Goal: Task Accomplishment & Management: Manage account settings

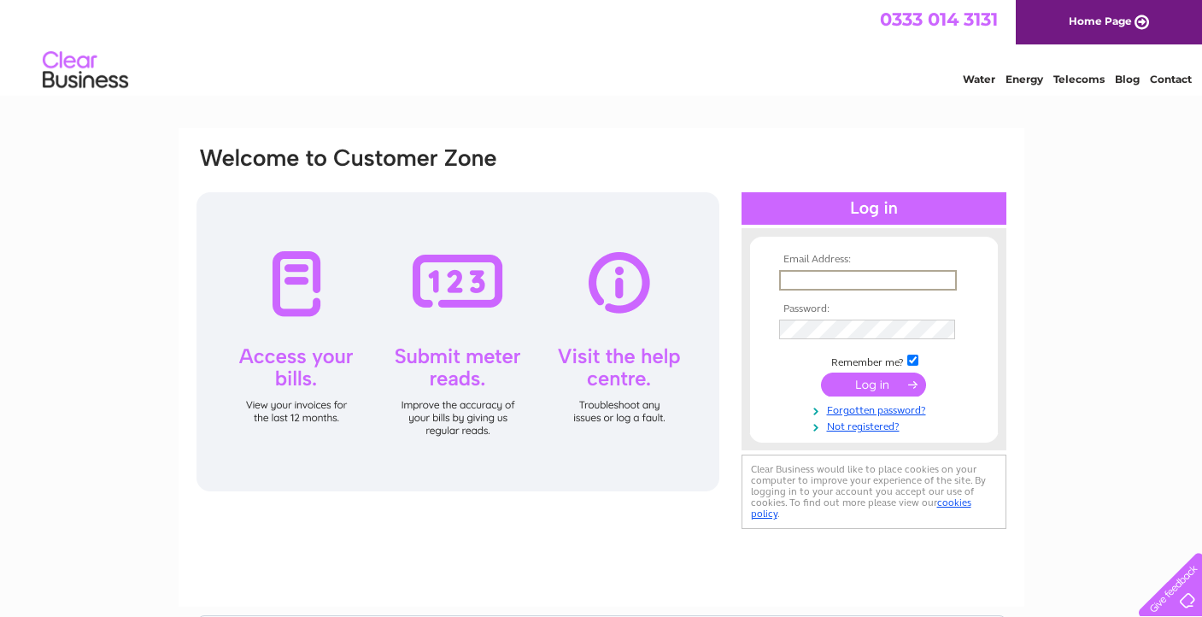
type input "T"
type input "[PERSON_NAME][EMAIL_ADDRESS][DOMAIN_NAME]"
click at [873, 383] on input "submit" at bounding box center [873, 385] width 105 height 24
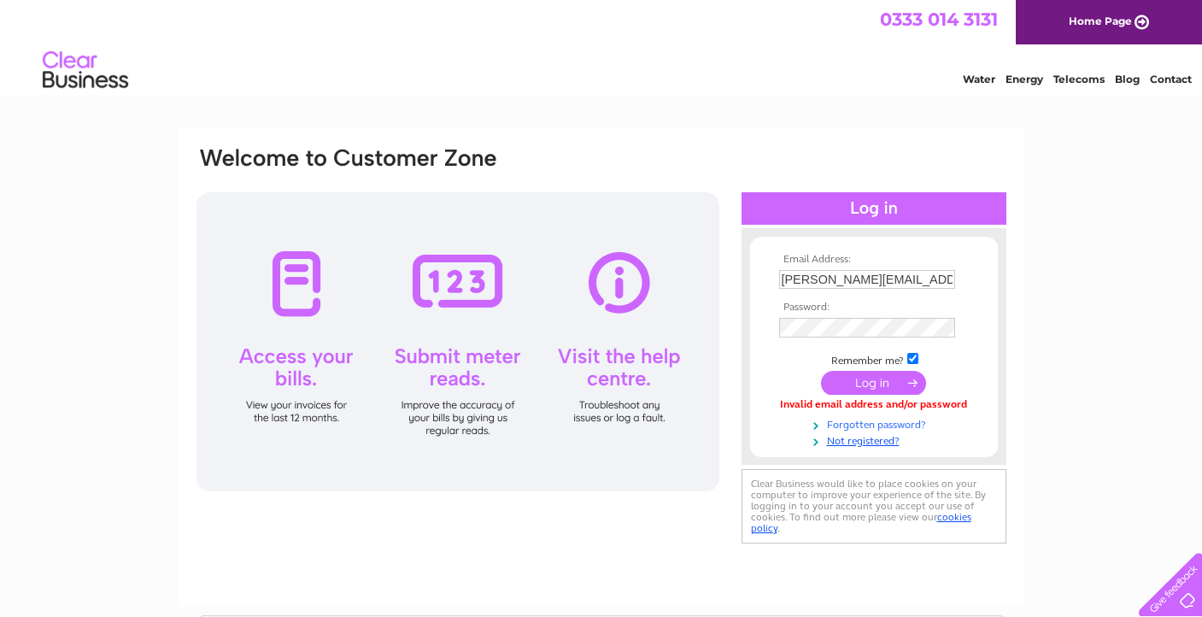
click at [844, 420] on link "Forgotten password?" at bounding box center [876, 423] width 194 height 16
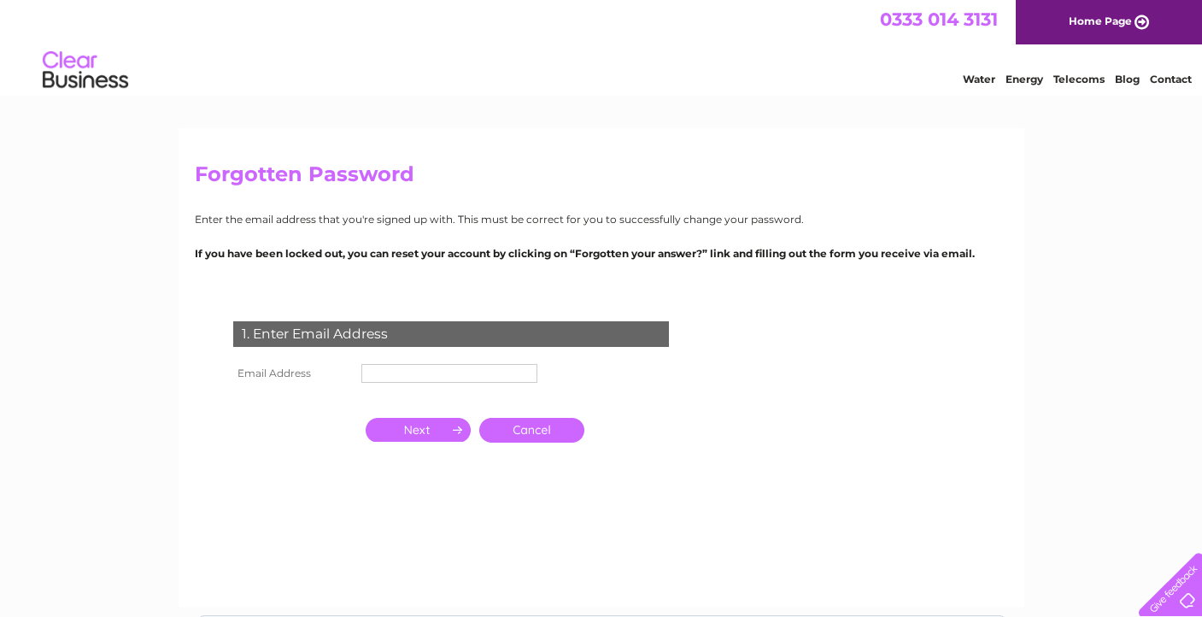
click at [452, 374] on input "text" at bounding box center [449, 373] width 176 height 19
type input "[PERSON_NAME][EMAIL_ADDRESS][DOMAIN_NAME]"
click at [431, 430] on input "button" at bounding box center [418, 430] width 105 height 24
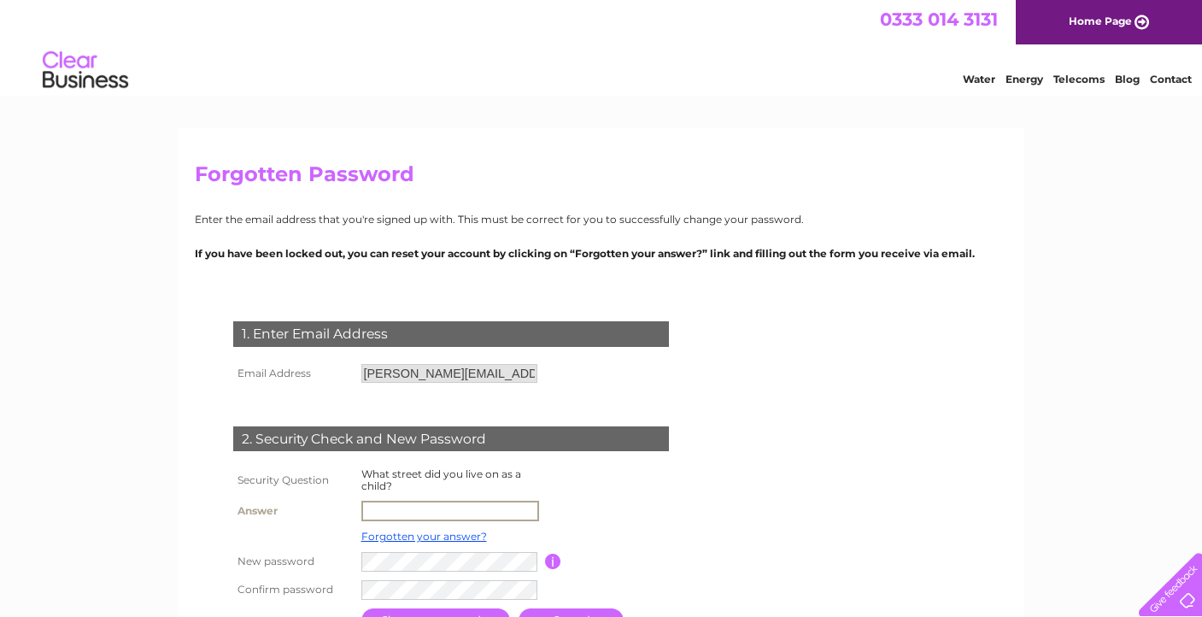
click at [412, 503] on input "text" at bounding box center [450, 511] width 178 height 21
type input "D"
type input "St Barts"
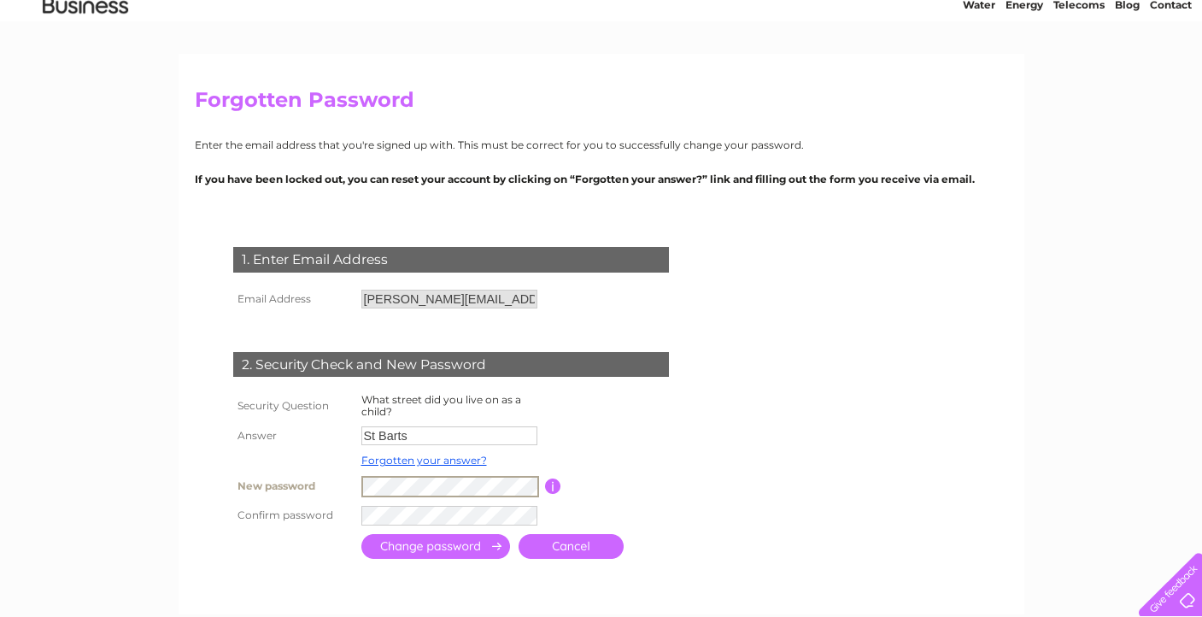
scroll to position [79, 0]
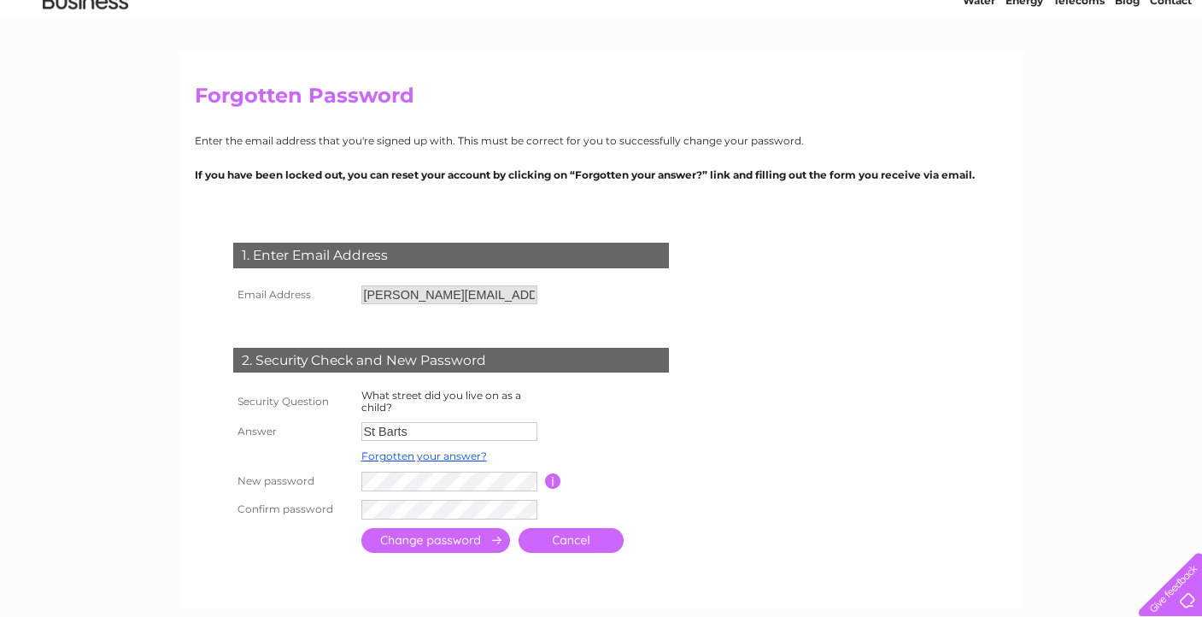
click at [392, 543] on input "submit" at bounding box center [435, 540] width 149 height 25
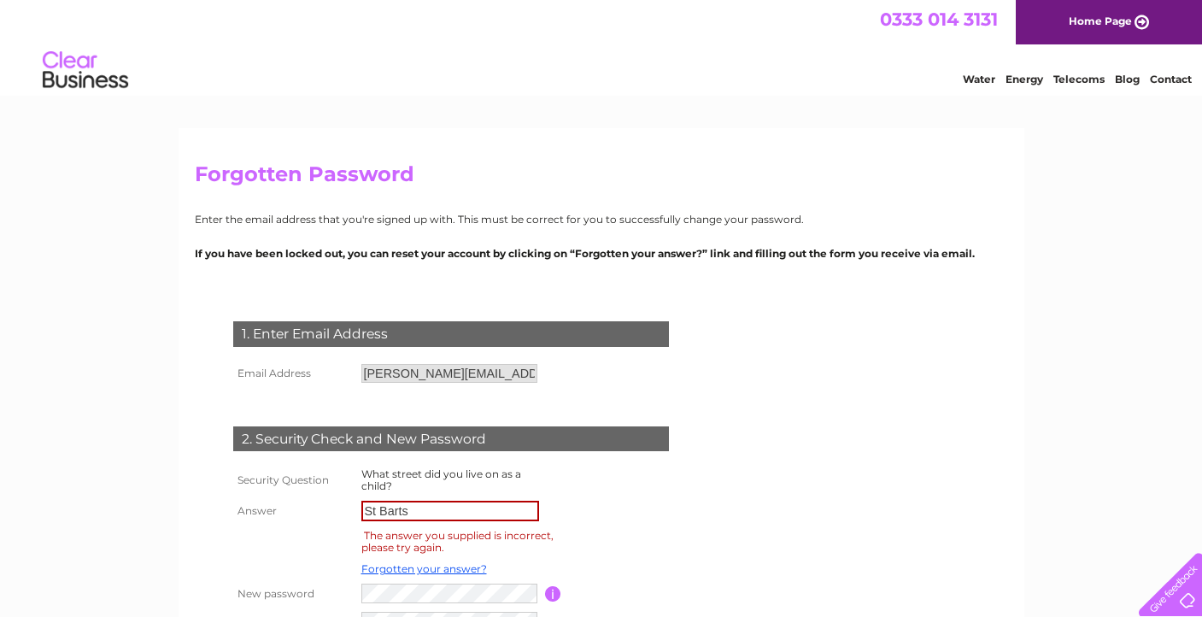
click at [424, 509] on input "St Barts" at bounding box center [450, 511] width 178 height 21
type input "St Bart's"
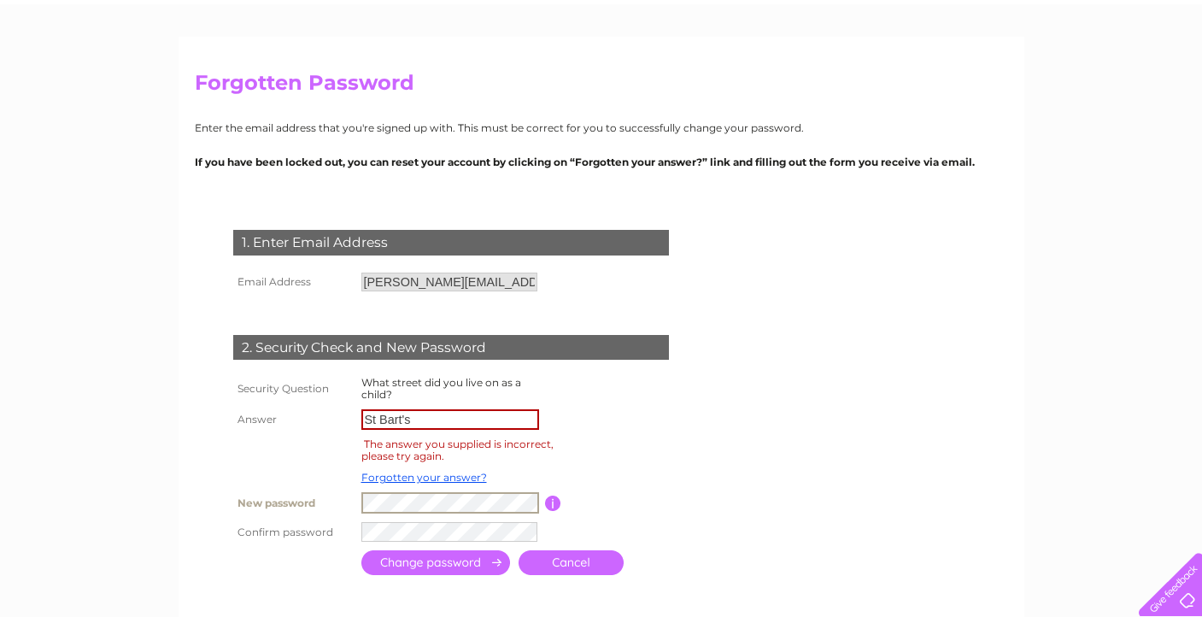
scroll to position [96, 0]
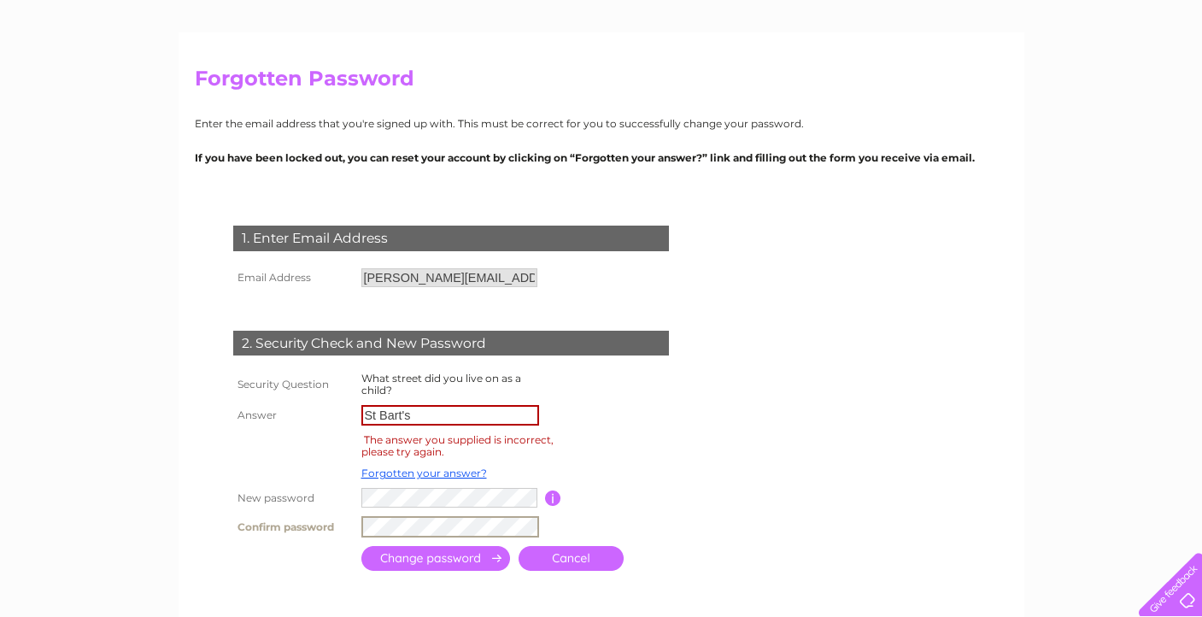
click at [389, 560] on input "submit" at bounding box center [435, 558] width 149 height 25
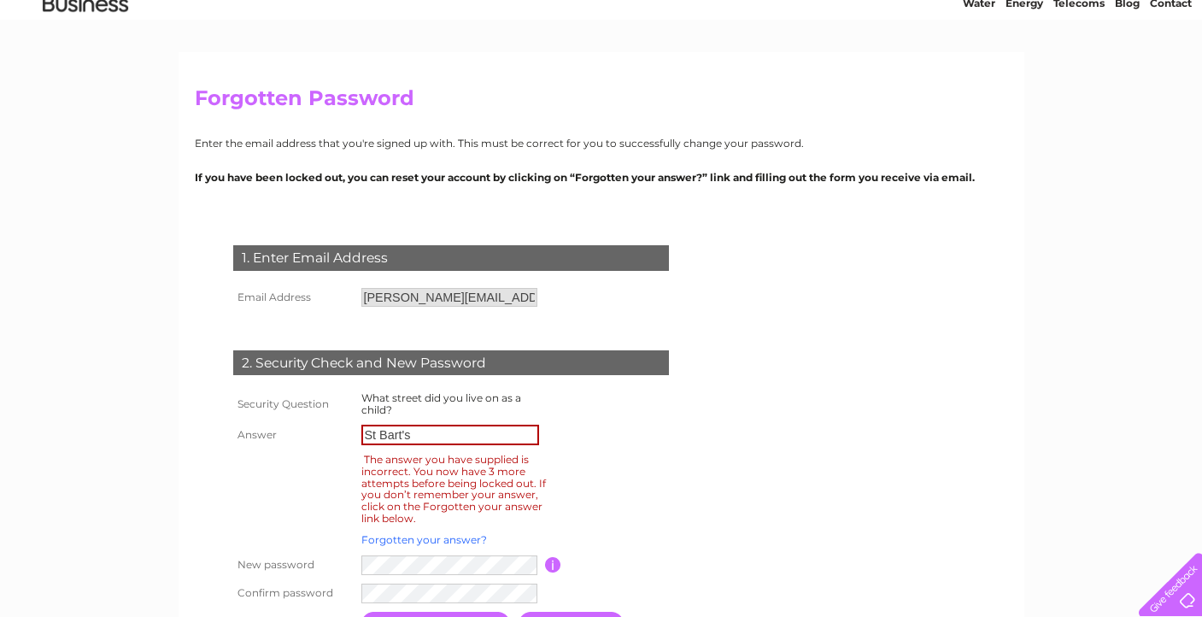
scroll to position [78, 0]
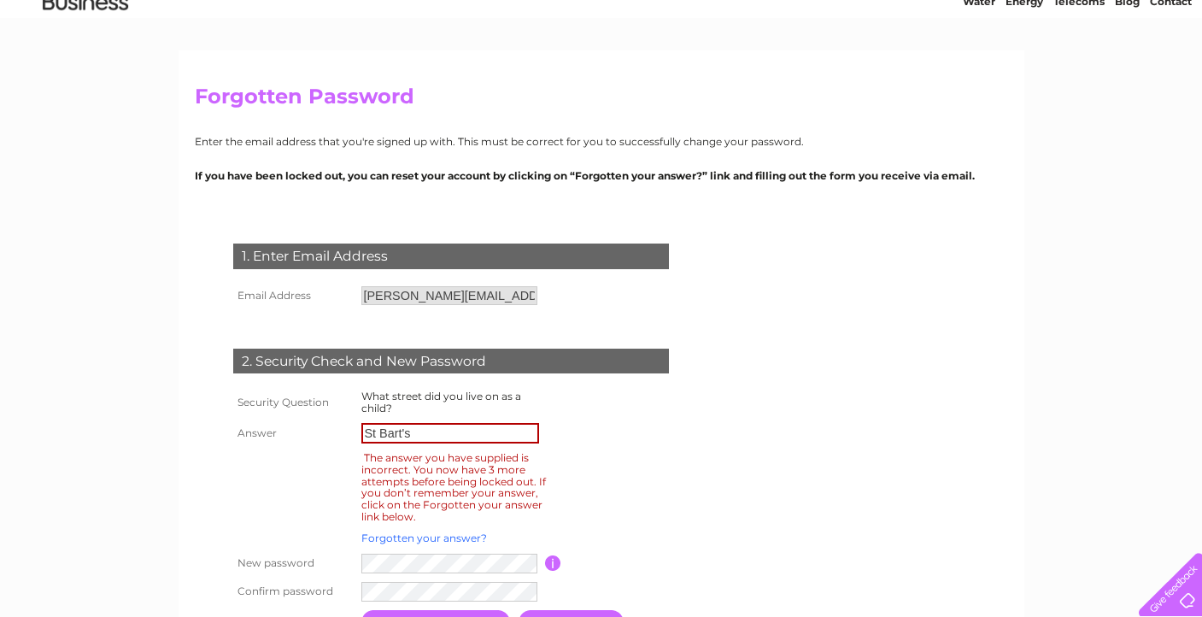
click at [449, 531] on link "Forgotten your answer?" at bounding box center [424, 537] width 126 height 13
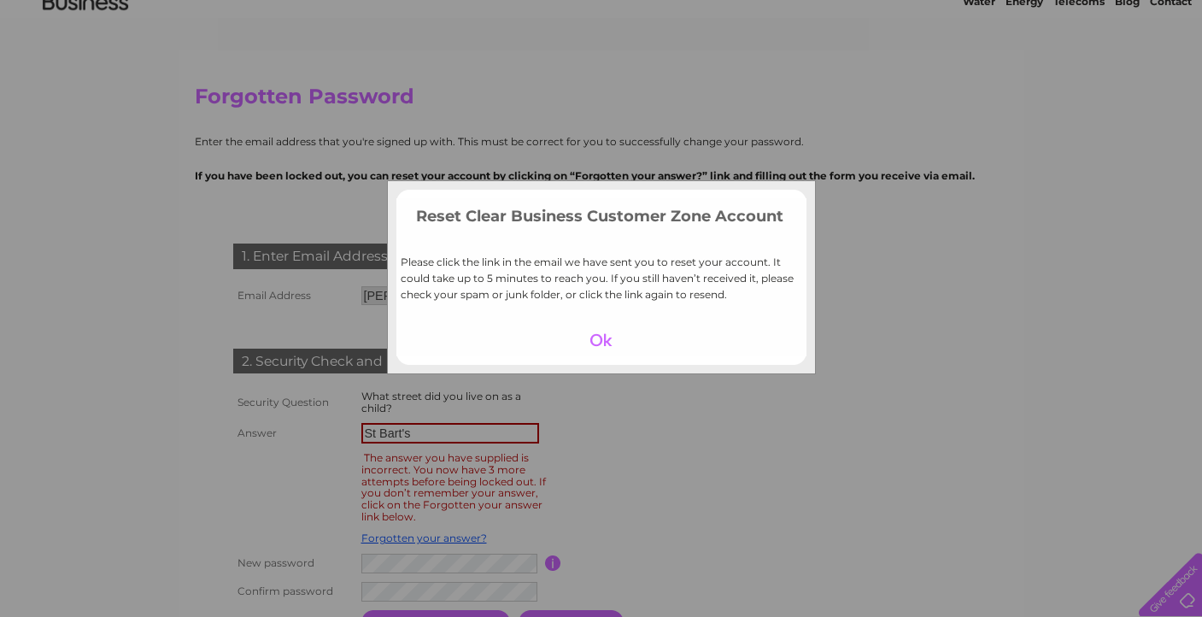
click at [602, 340] on div at bounding box center [601, 340] width 105 height 24
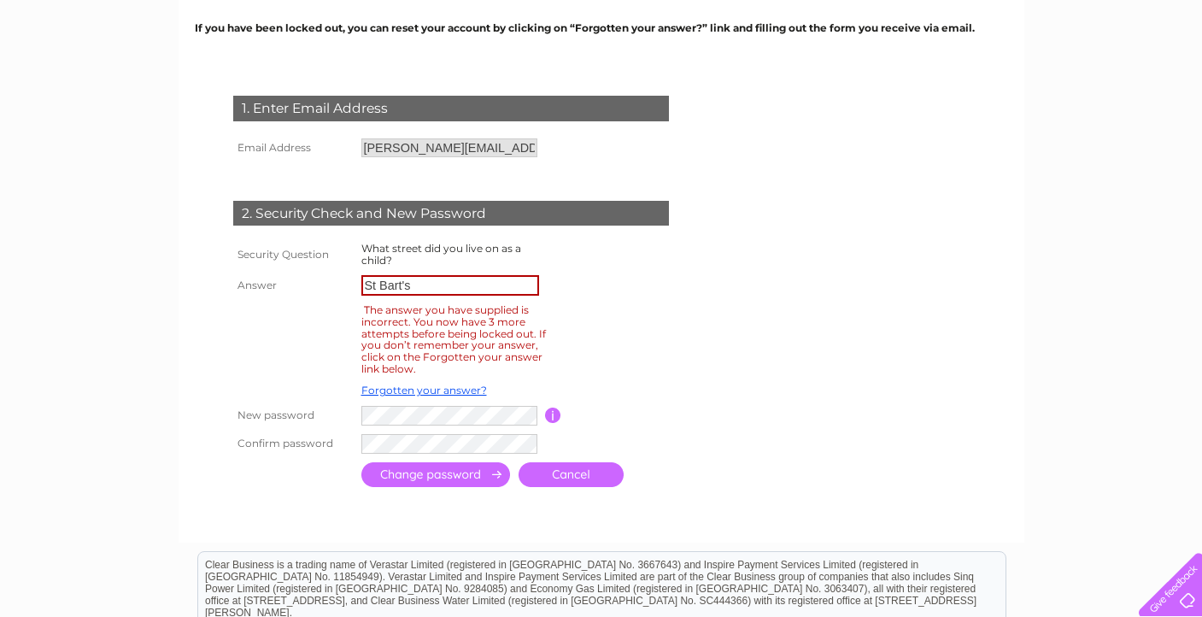
scroll to position [225, 0]
click at [440, 393] on td "Forgotten your answer?" at bounding box center [451, 391] width 188 height 22
click at [440, 386] on link "Forgotten your answer?" at bounding box center [424, 391] width 126 height 13
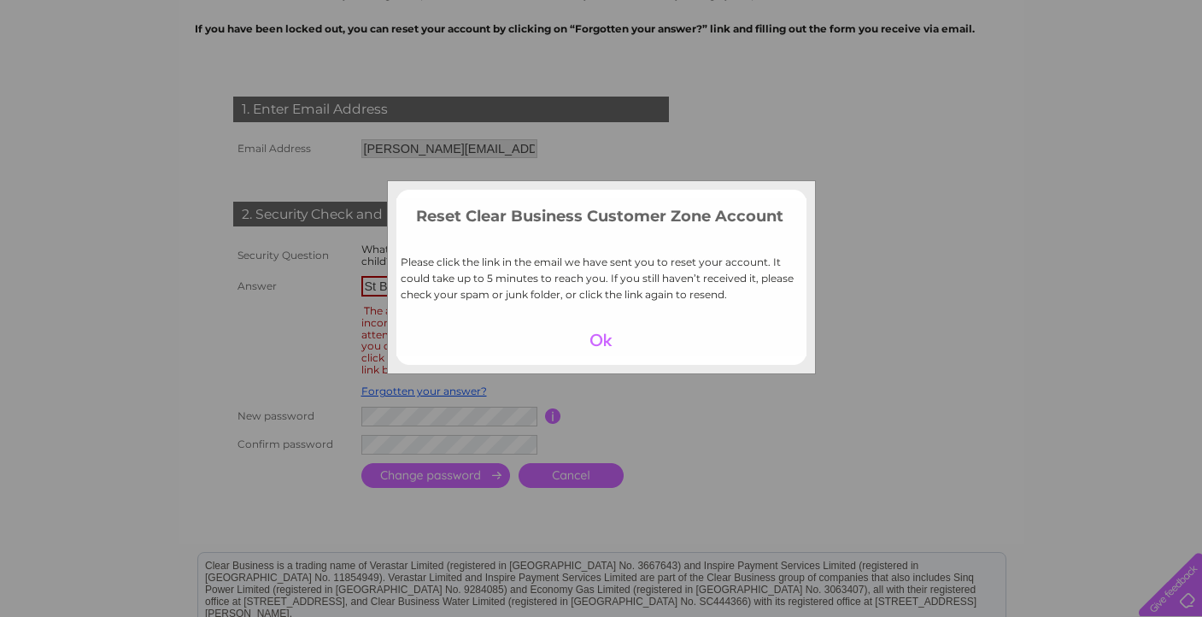
click at [597, 335] on div at bounding box center [601, 340] width 105 height 24
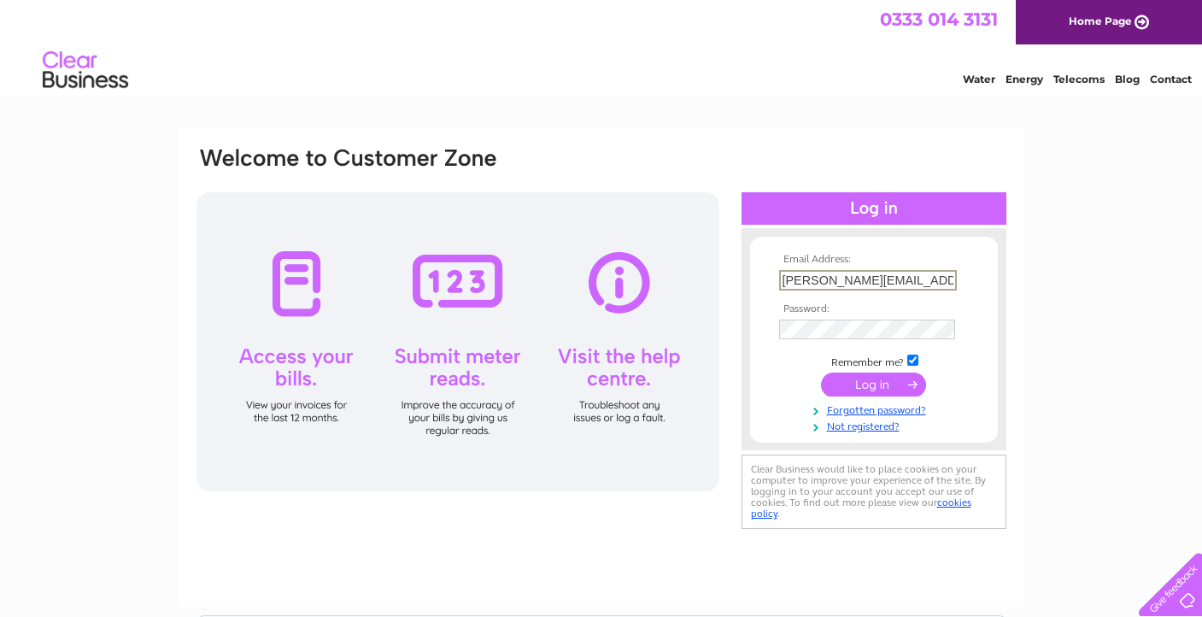
type input "toby@enotecabar.com"
click at [873, 383] on input "submit" at bounding box center [873, 385] width 105 height 24
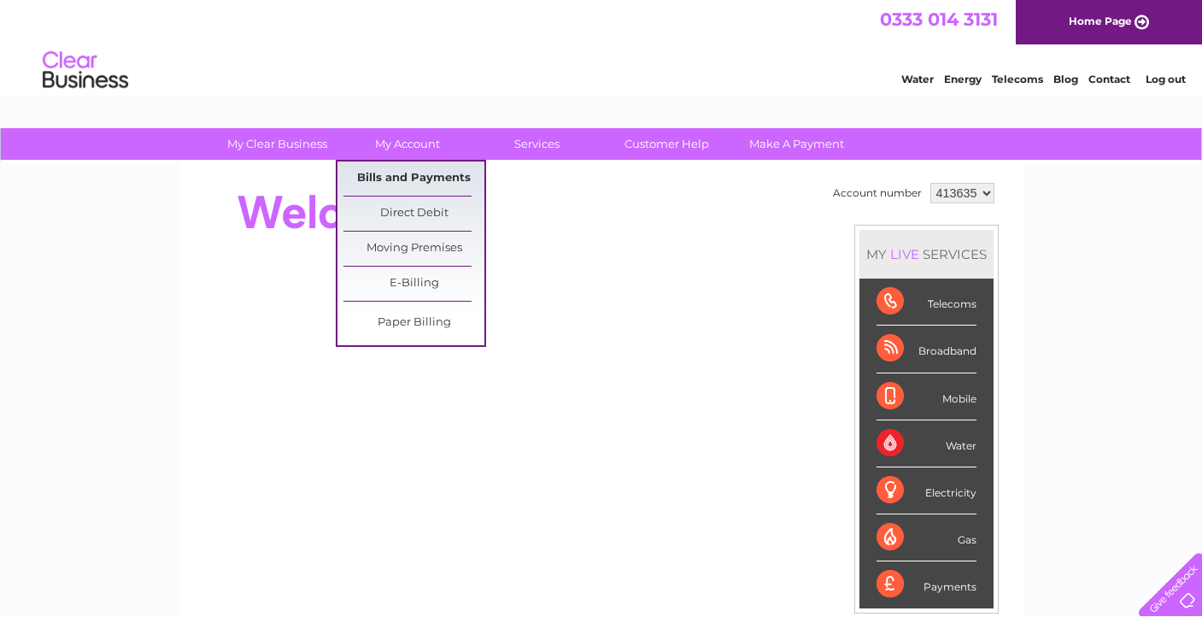
click at [411, 175] on link "Bills and Payments" at bounding box center [414, 178] width 141 height 34
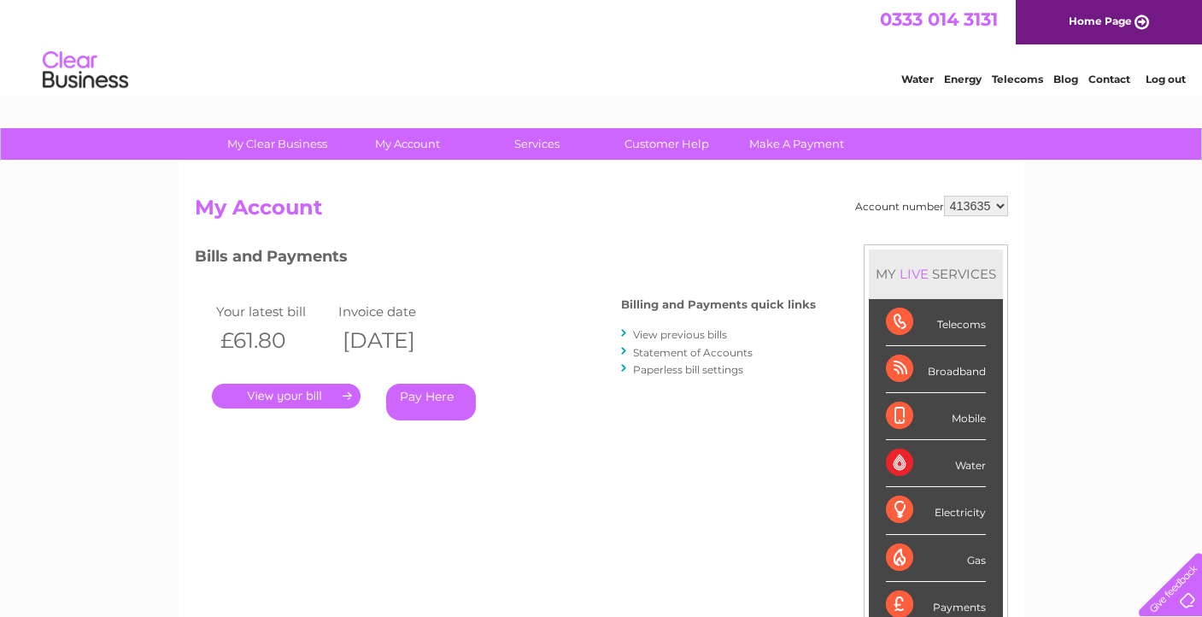
click at [302, 396] on link "." at bounding box center [286, 396] width 149 height 25
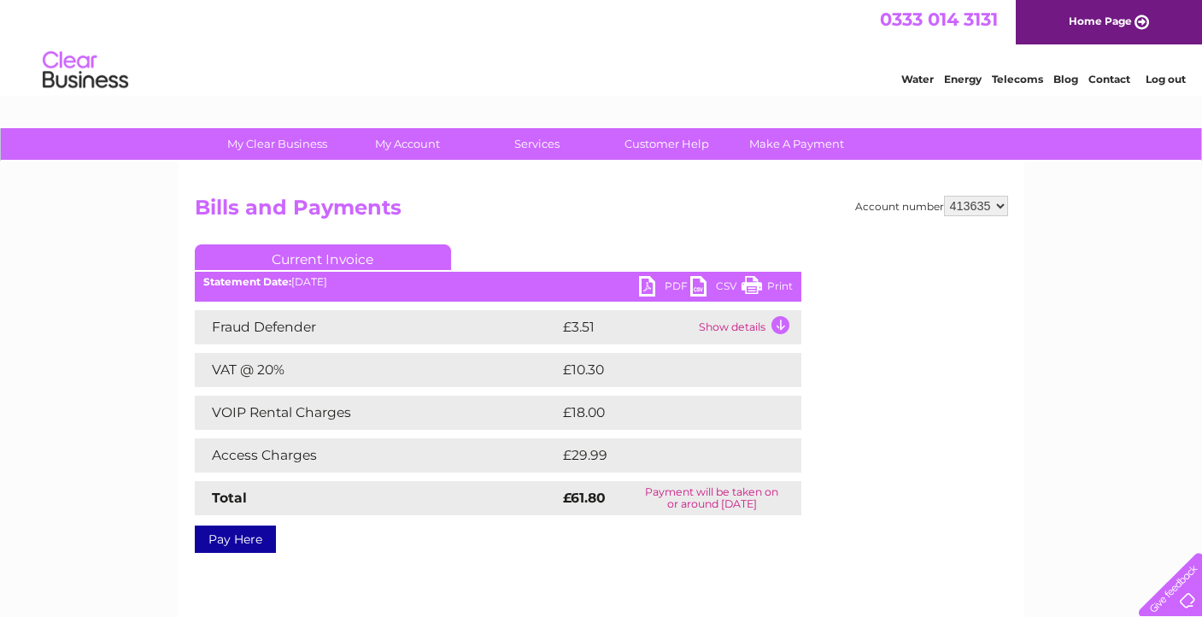
click at [773, 286] on link "Print" at bounding box center [767, 288] width 51 height 25
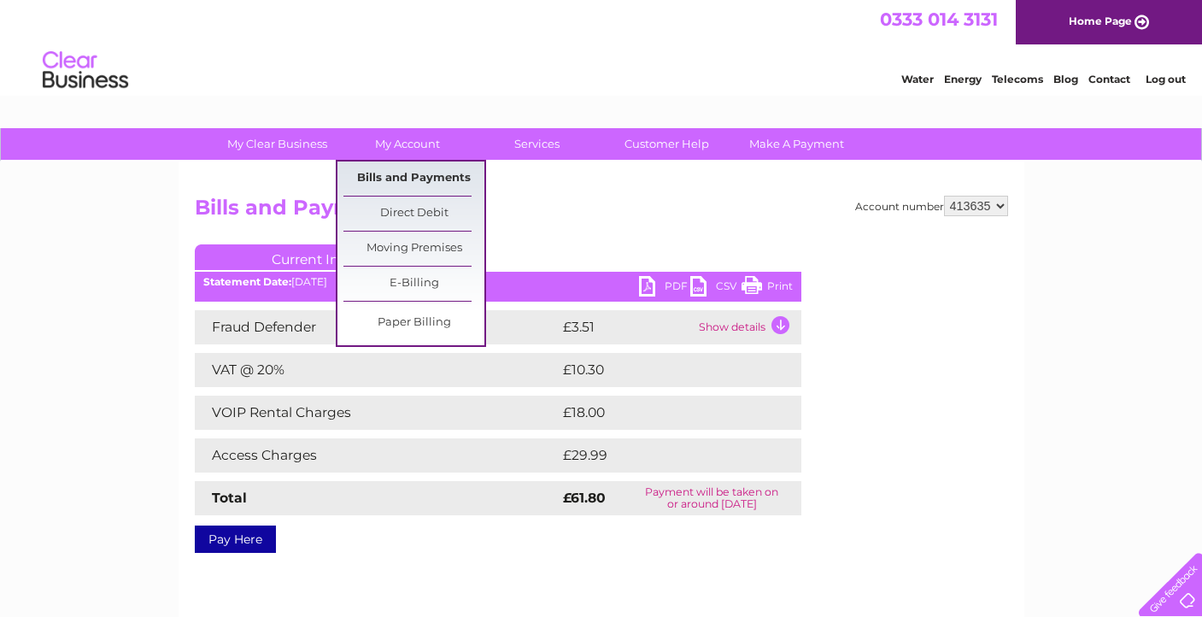
click at [385, 173] on link "Bills and Payments" at bounding box center [414, 178] width 141 height 34
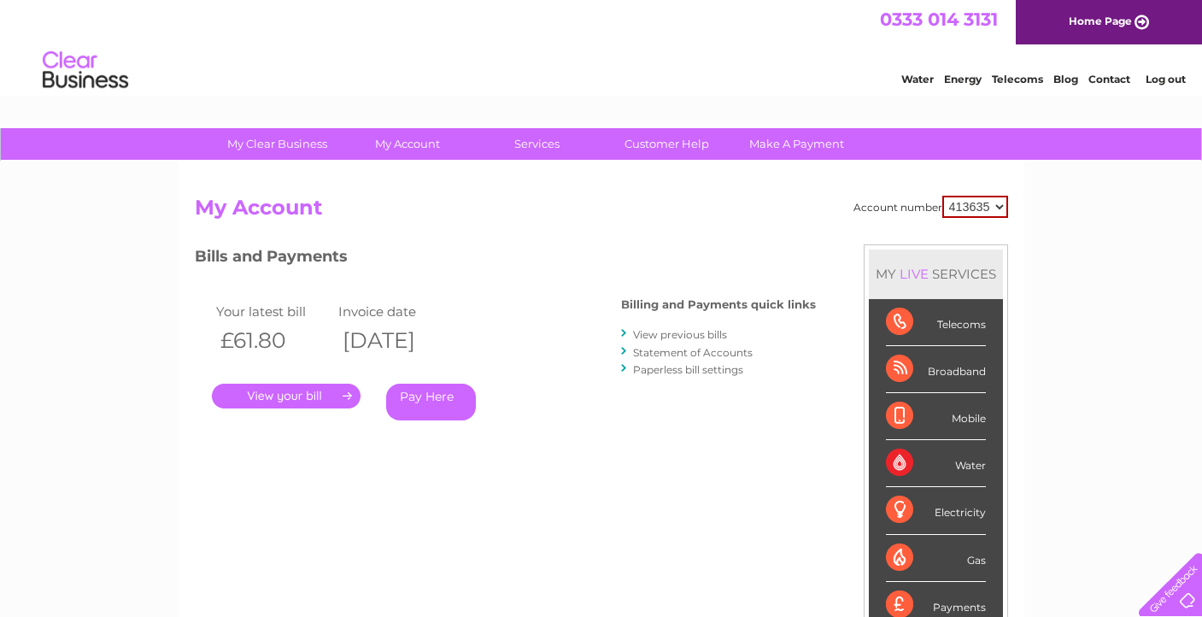
click at [650, 334] on link "View previous bills" at bounding box center [680, 334] width 94 height 13
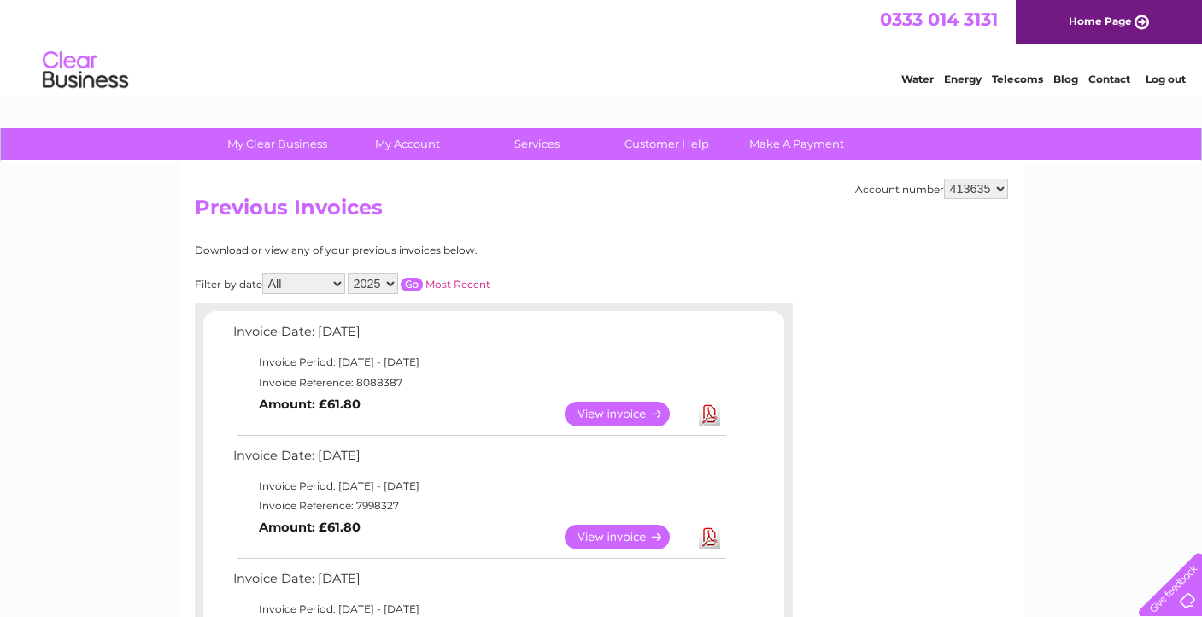
click at [590, 526] on link "View" at bounding box center [628, 537] width 126 height 25
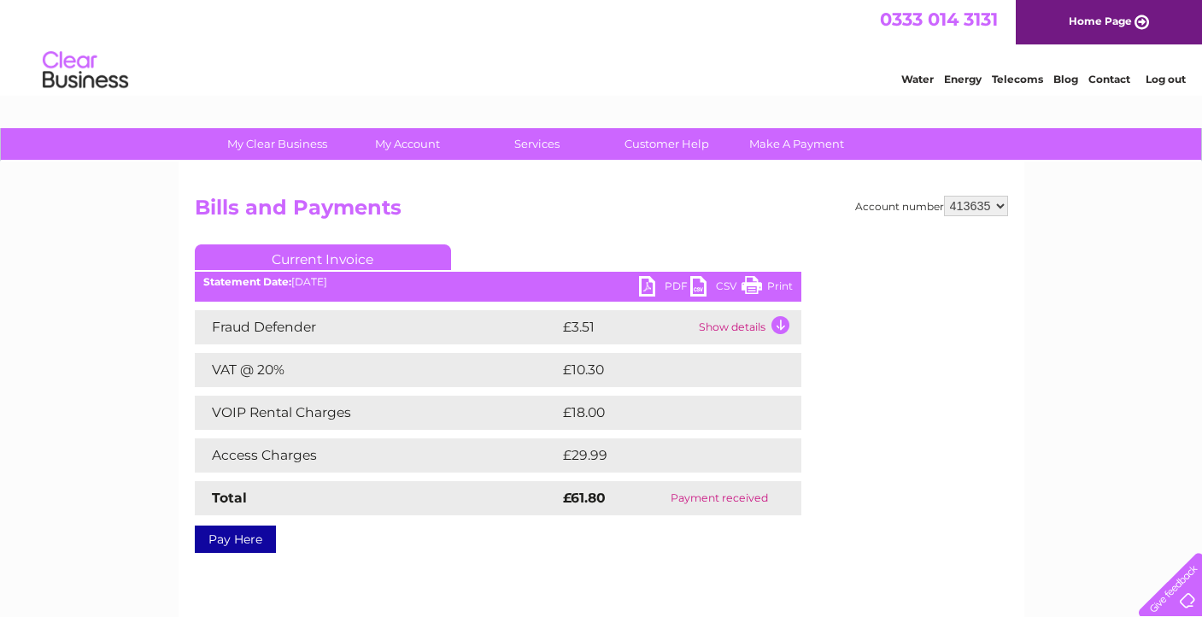
click at [771, 284] on link "Print" at bounding box center [767, 288] width 51 height 25
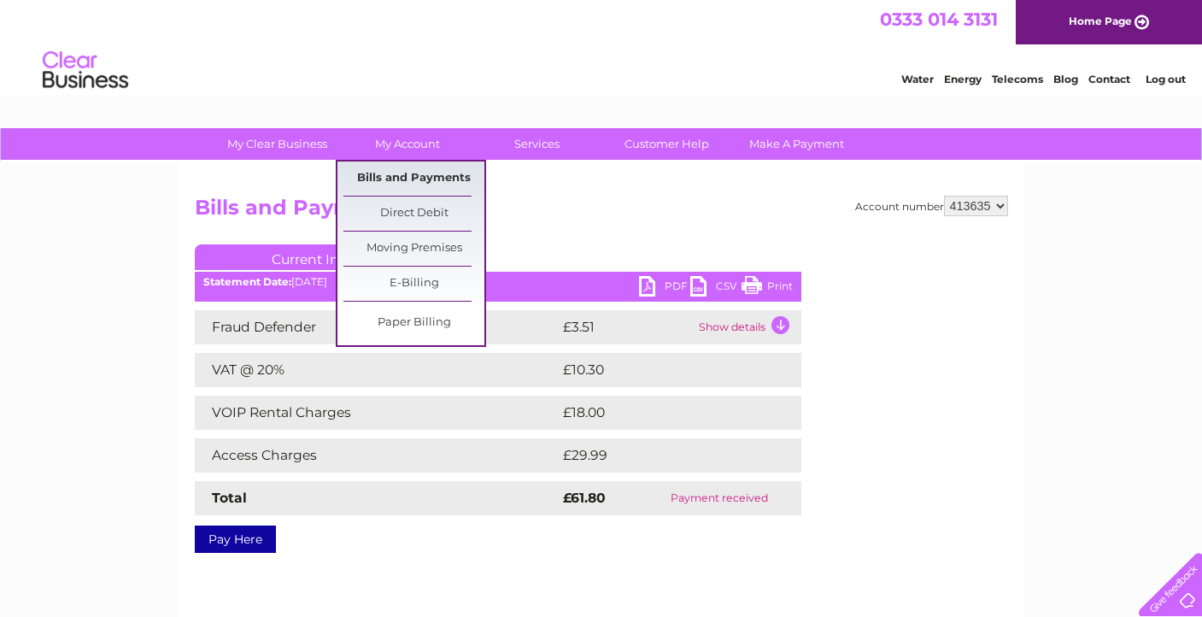
click at [392, 179] on link "Bills and Payments" at bounding box center [414, 178] width 141 height 34
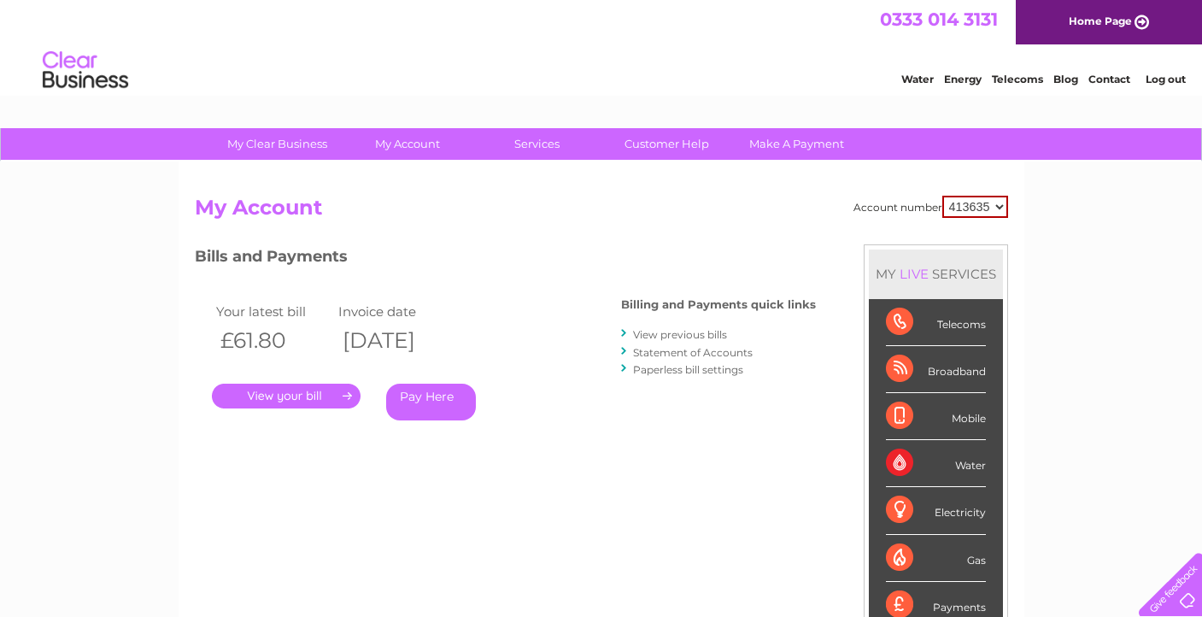
click at [708, 334] on link "View previous bills" at bounding box center [680, 334] width 94 height 13
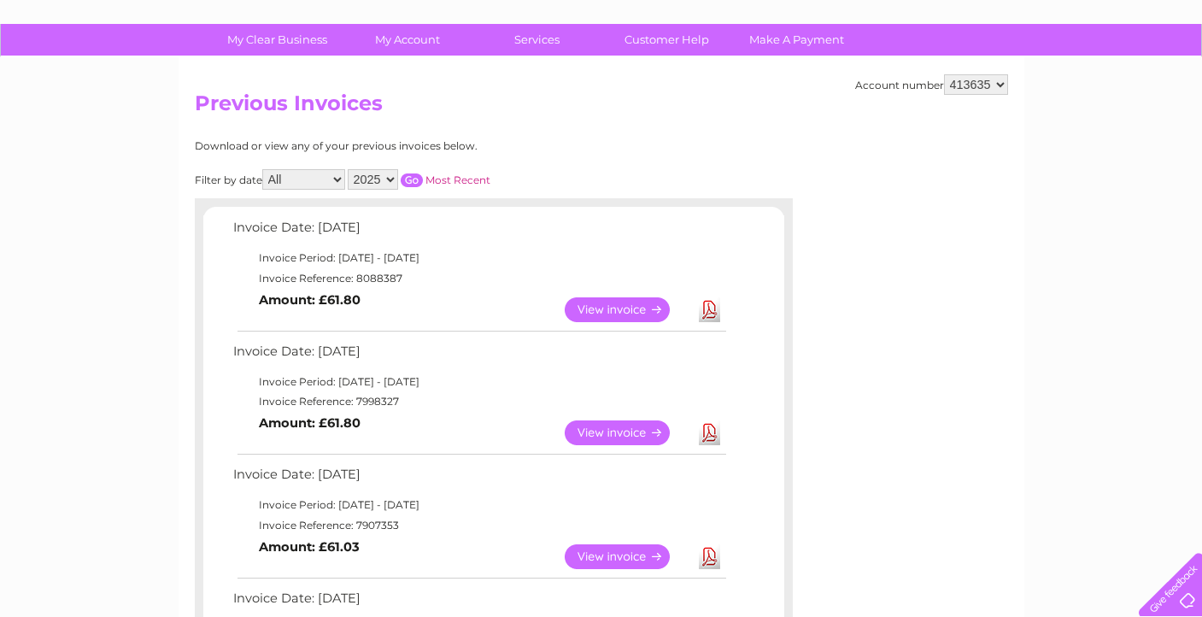
scroll to position [107, 0]
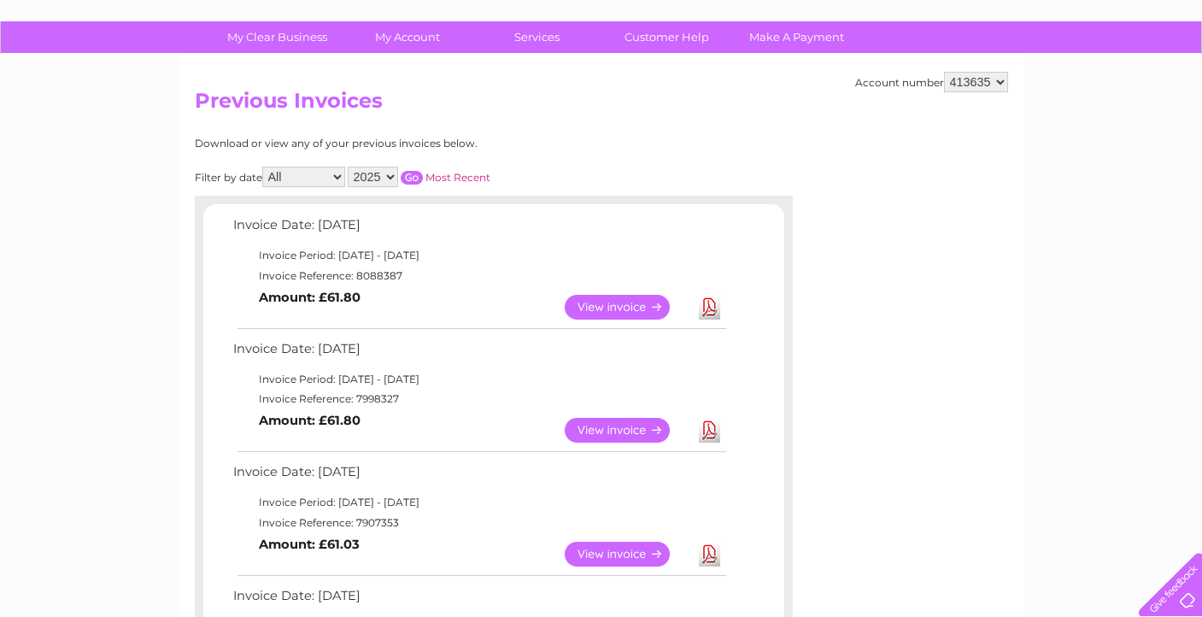
click at [635, 548] on link "View" at bounding box center [628, 554] width 126 height 25
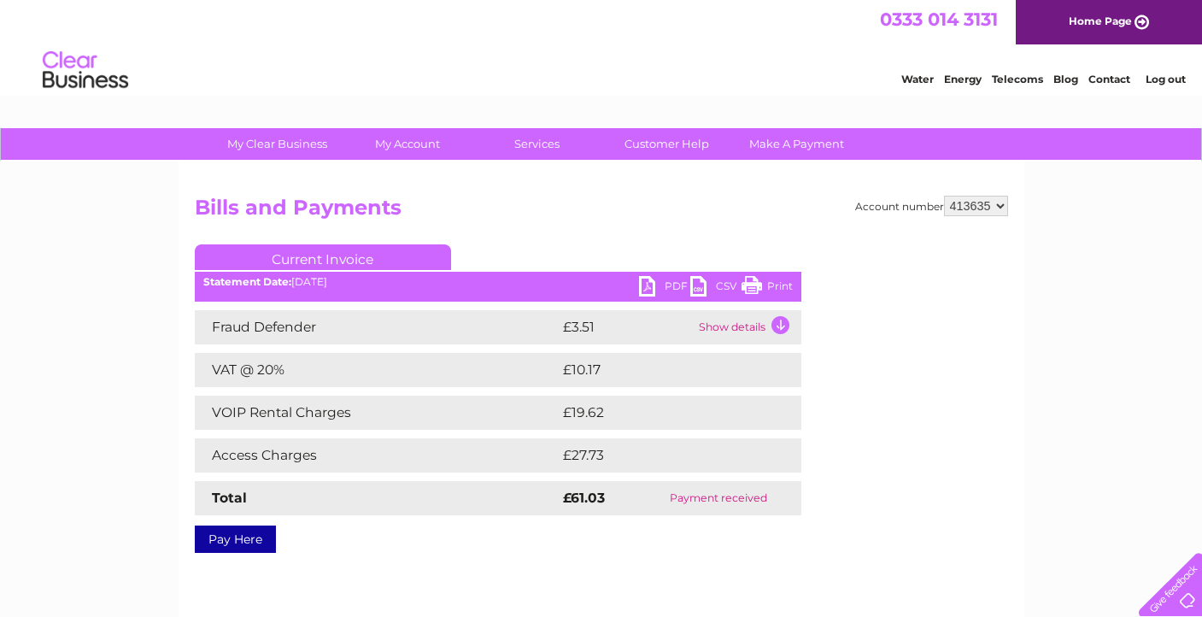
click at [771, 285] on link "Print" at bounding box center [767, 288] width 51 height 25
